Goal: Find specific page/section: Find specific page/section

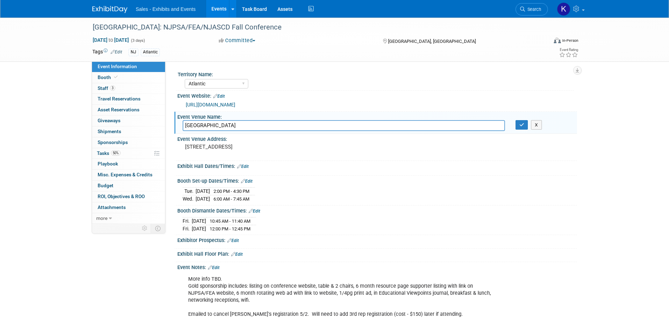
select select "Atlantic"
drag, startPoint x: 112, startPoint y: 11, endPoint x: 115, endPoint y: 14, distance: 5.0
click at [112, 11] on img at bounding box center [109, 9] width 35 height 7
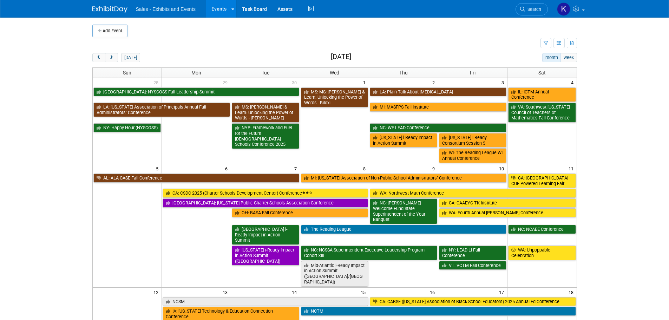
drag, startPoint x: 116, startPoint y: 59, endPoint x: 134, endPoint y: 63, distance: 19.1
click at [116, 59] on button "next" at bounding box center [111, 57] width 13 height 9
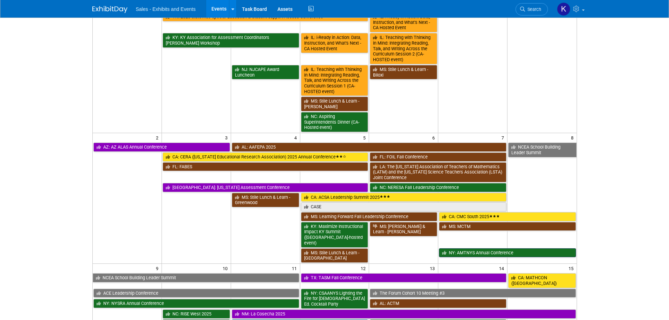
scroll to position [140, 0]
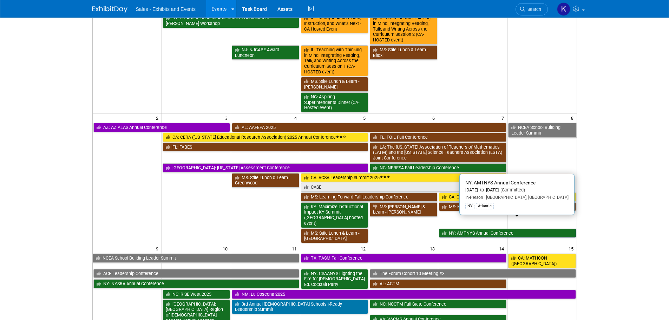
click at [462, 229] on link "NY: AMTNYS Annual Conference" at bounding box center [507, 233] width 137 height 9
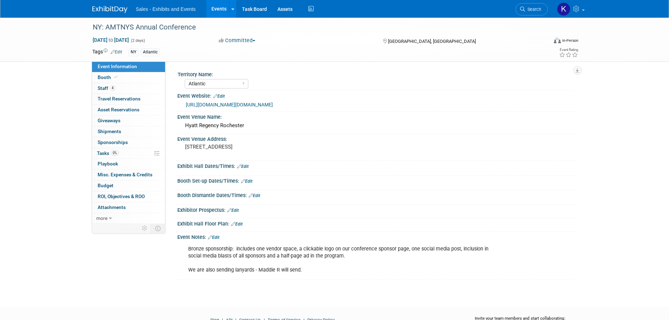
select select "Atlantic"
click at [108, 153] on span "Tasks 0%" at bounding box center [108, 153] width 22 height 6
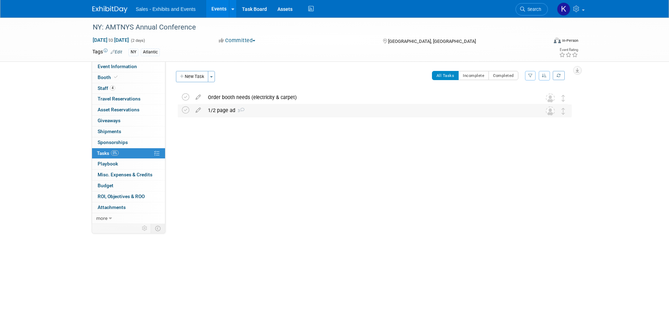
click at [219, 112] on div "1/2 page ad 3" at bounding box center [367, 110] width 327 height 12
